Goal: Information Seeking & Learning: Learn about a topic

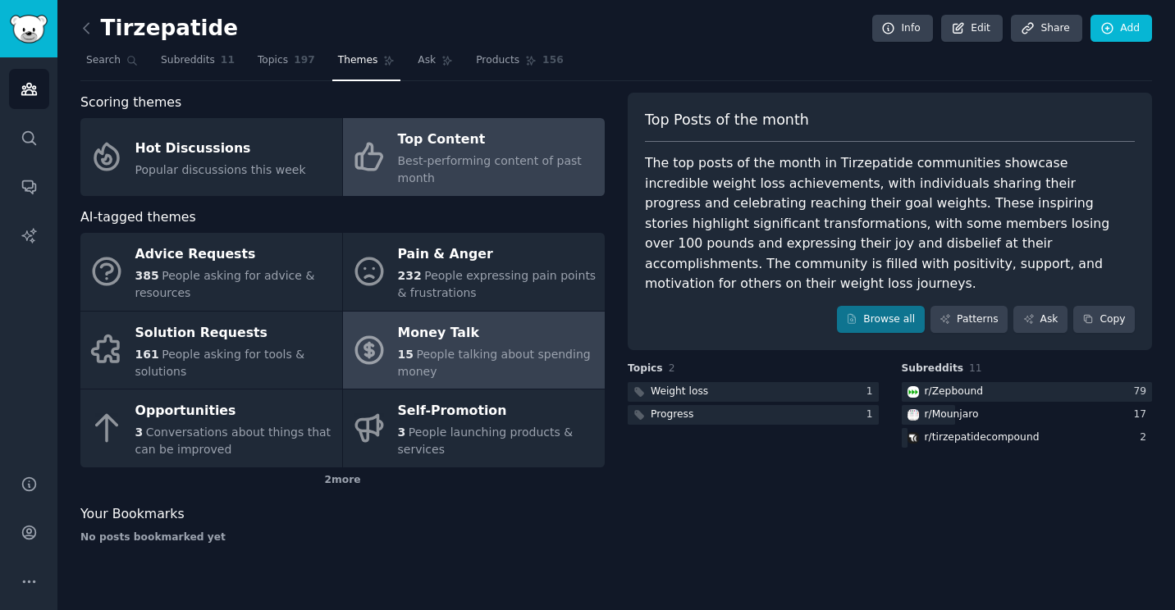
click at [510, 373] on div "15 People talking about spending money" at bounding box center [497, 363] width 199 height 34
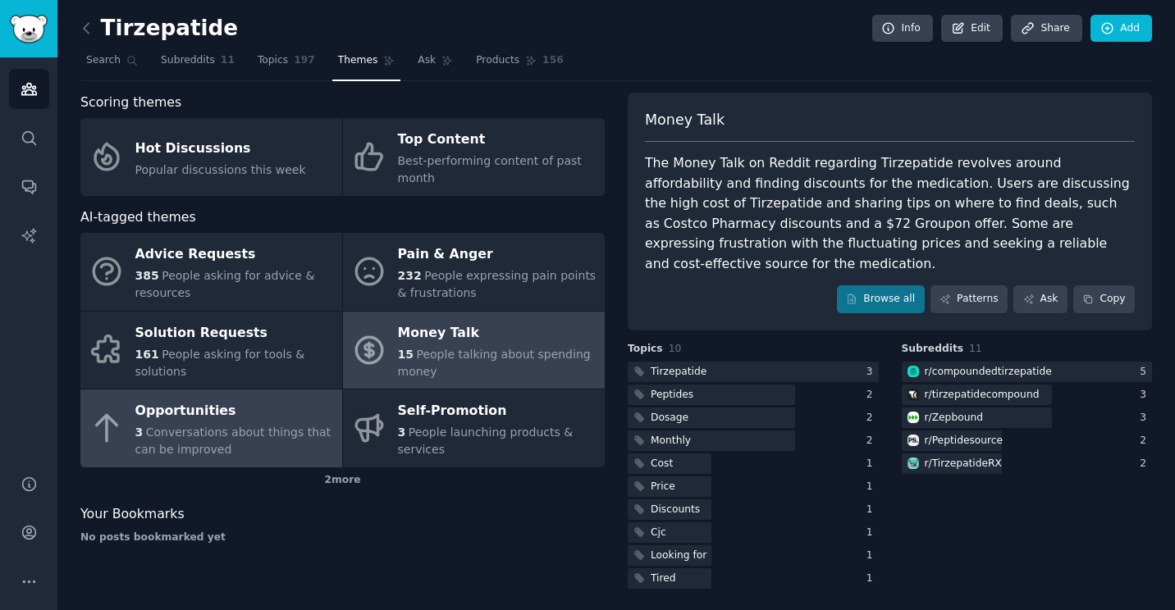
click at [201, 436] on span "Conversations about things that can be improved" at bounding box center [233, 441] width 196 height 30
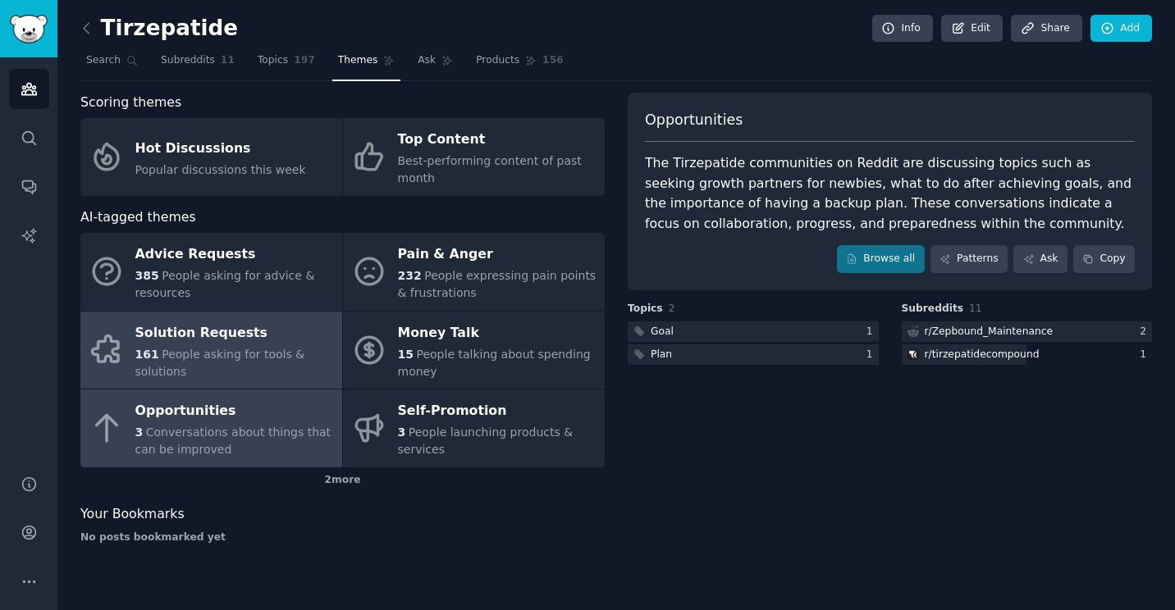
click at [232, 348] on span "People asking for tools & solutions" at bounding box center [220, 363] width 170 height 30
